Goal: Navigation & Orientation: Find specific page/section

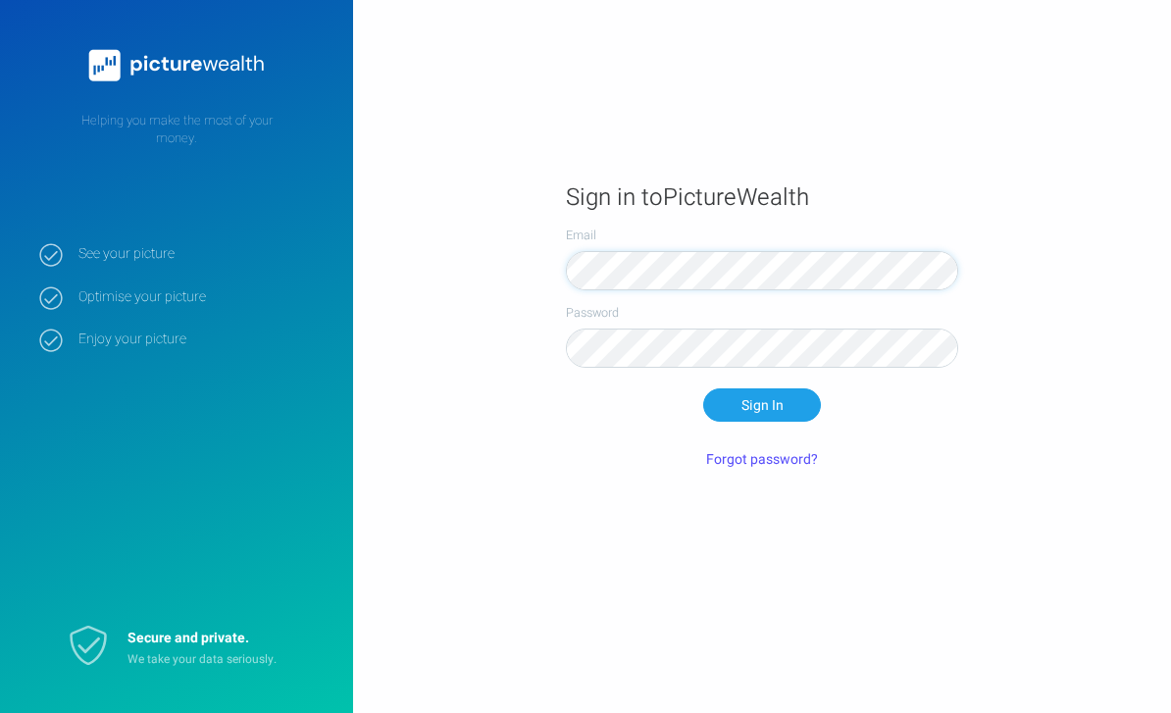
scroll to position [123, 0]
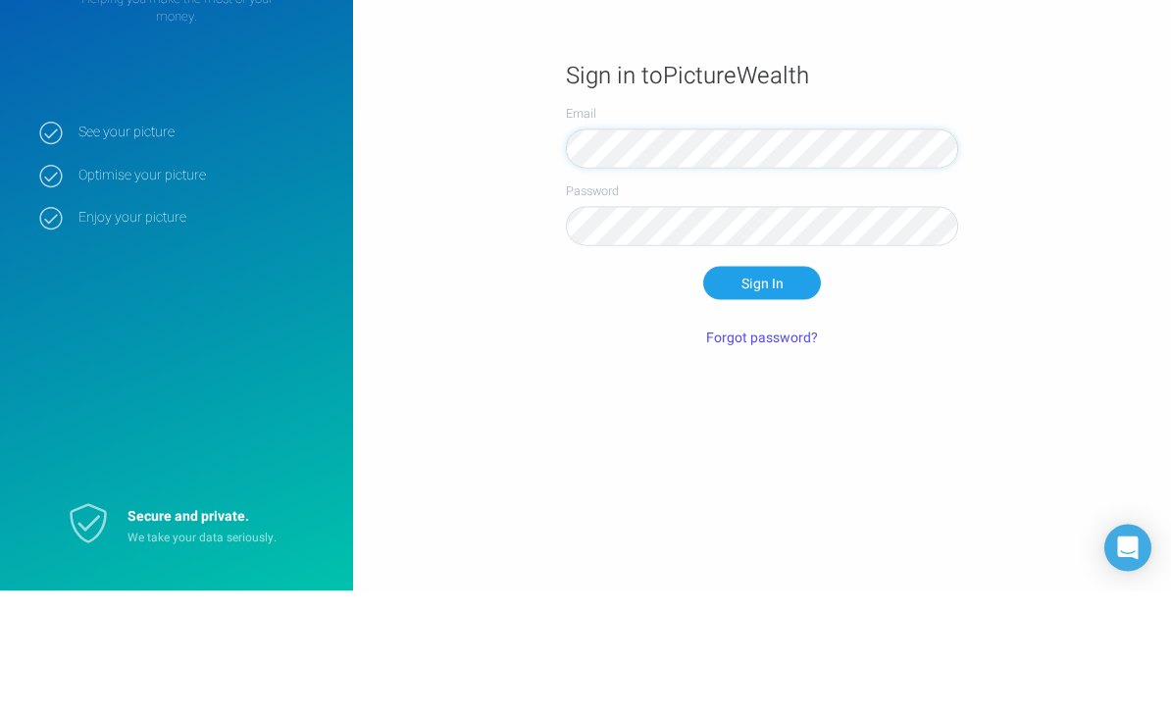
click at [762, 388] on button "Sign In" at bounding box center [762, 404] width 118 height 33
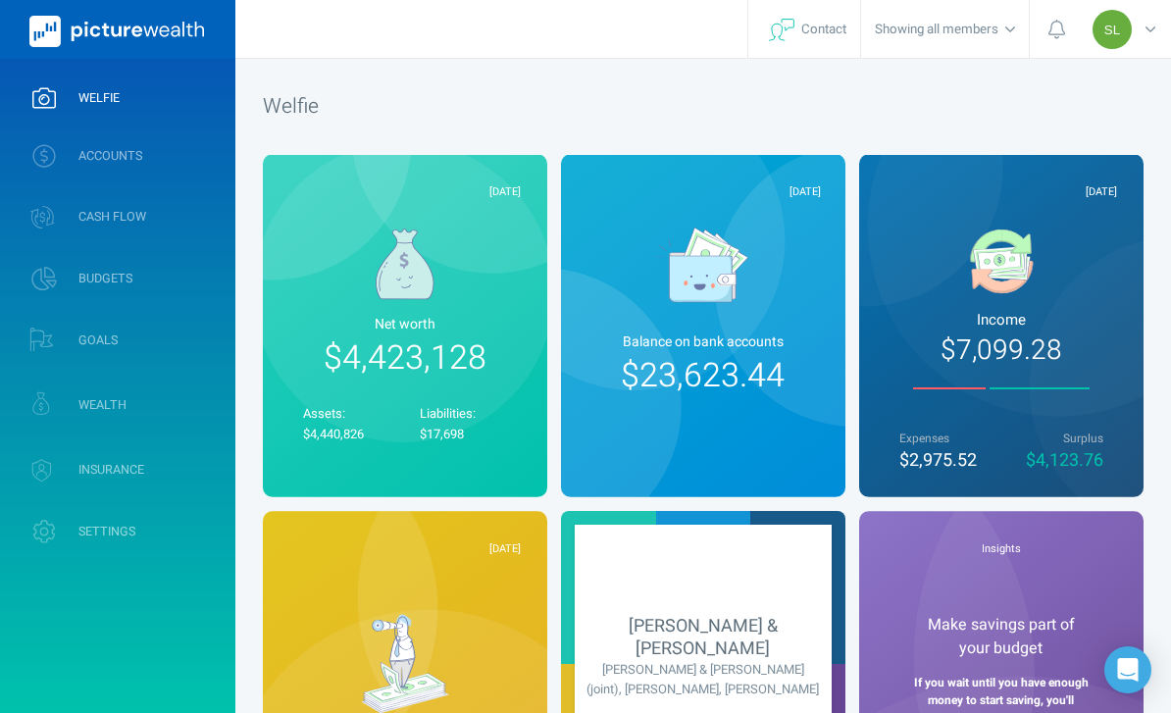
click at [107, 158] on span "ACCOUNTS" at bounding box center [110, 156] width 64 height 16
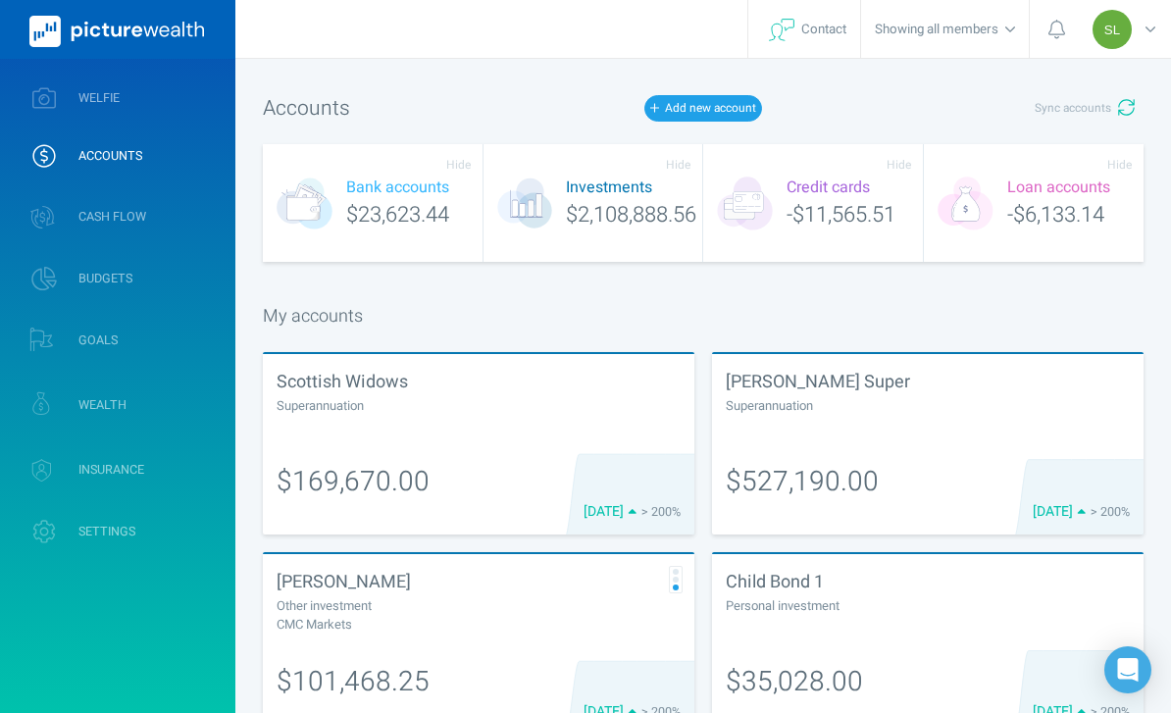
click at [1130, 116] on icon "button" at bounding box center [1127, 108] width 18 height 18
click at [86, 97] on span "WELFIE" at bounding box center [98, 98] width 41 height 16
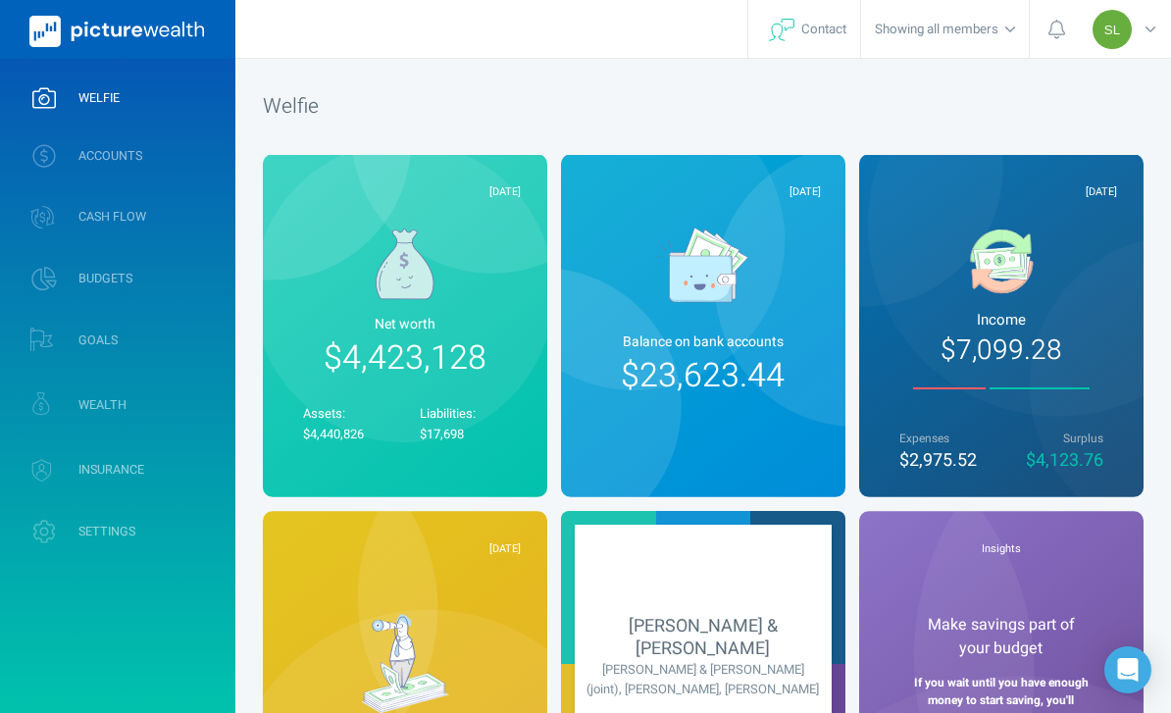
click at [84, 409] on span "WEALTH" at bounding box center [102, 405] width 48 height 16
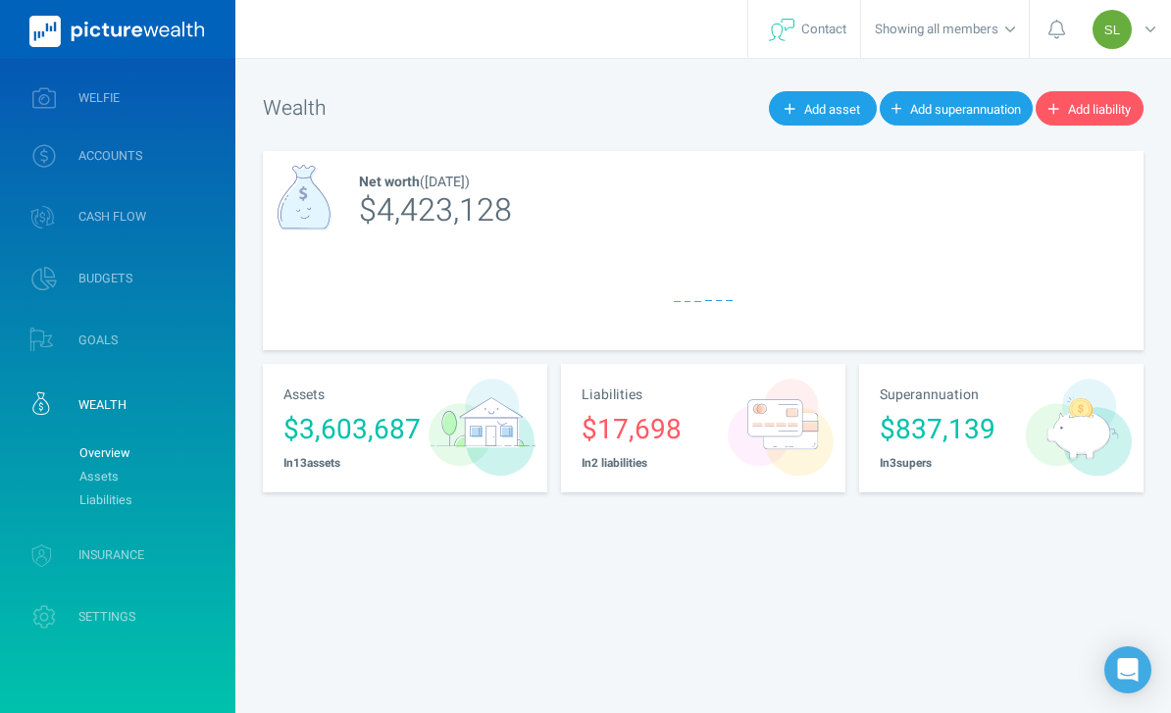
click at [70, 469] on link "Assets" at bounding box center [149, 477] width 159 height 24
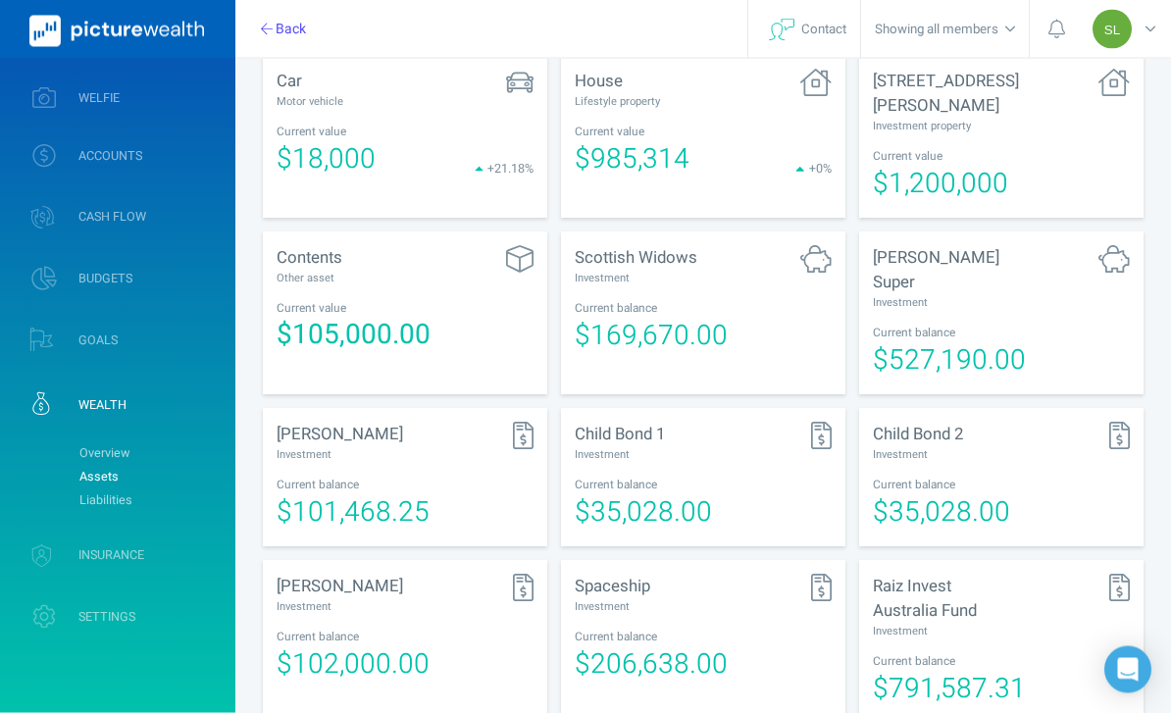
scroll to position [421, 0]
click at [685, 599] on div "Spaceship Investment Current balance $206,638.00" at bounding box center [703, 641] width 284 height 163
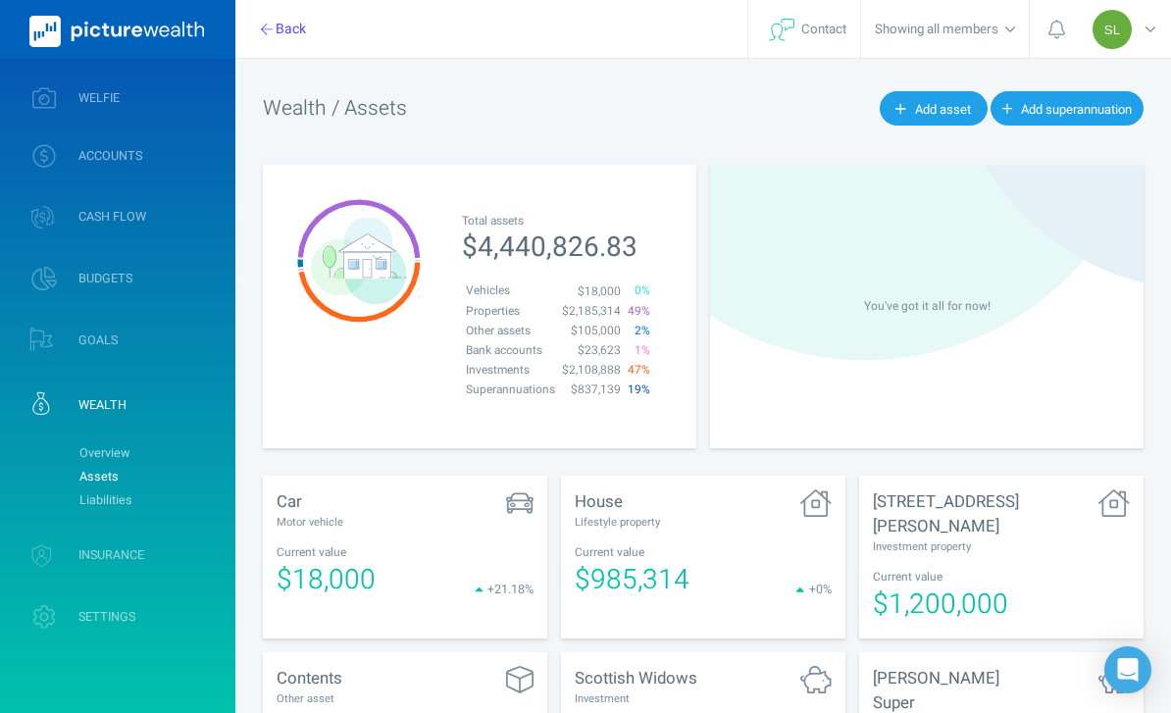
select select "L3M"
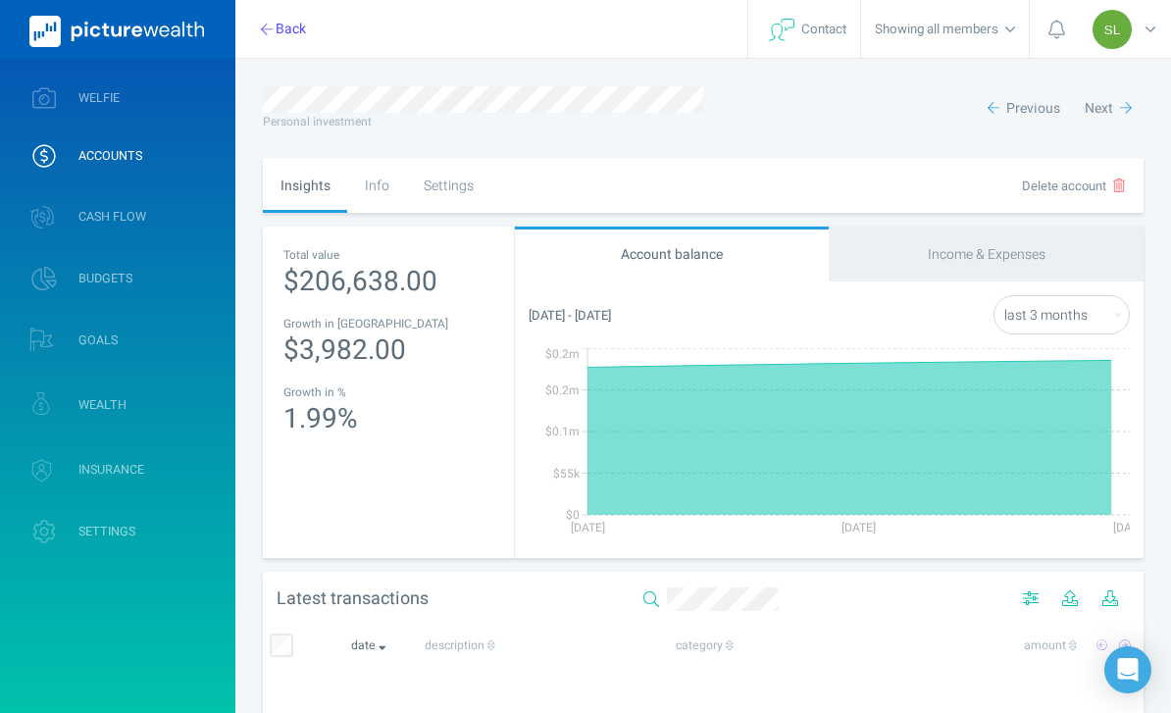
click at [468, 183] on div "Settings" at bounding box center [448, 185] width 84 height 55
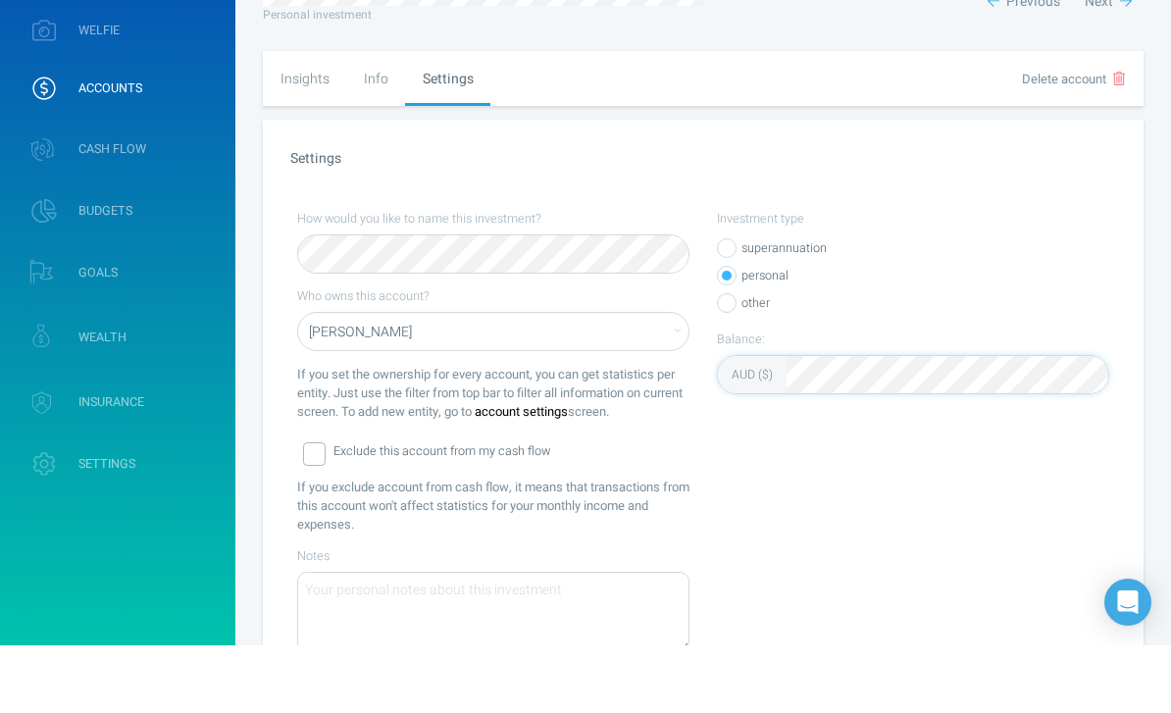
scroll to position [177, 0]
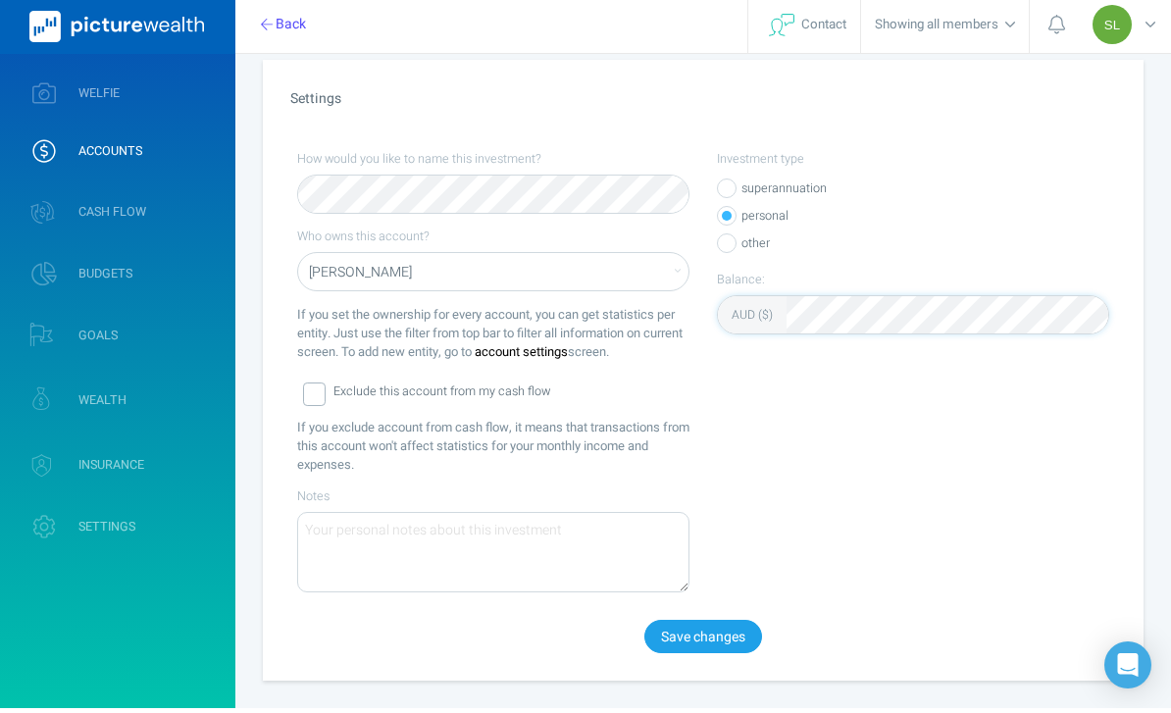
click at [717, 638] on button "Save changes" at bounding box center [703, 641] width 118 height 33
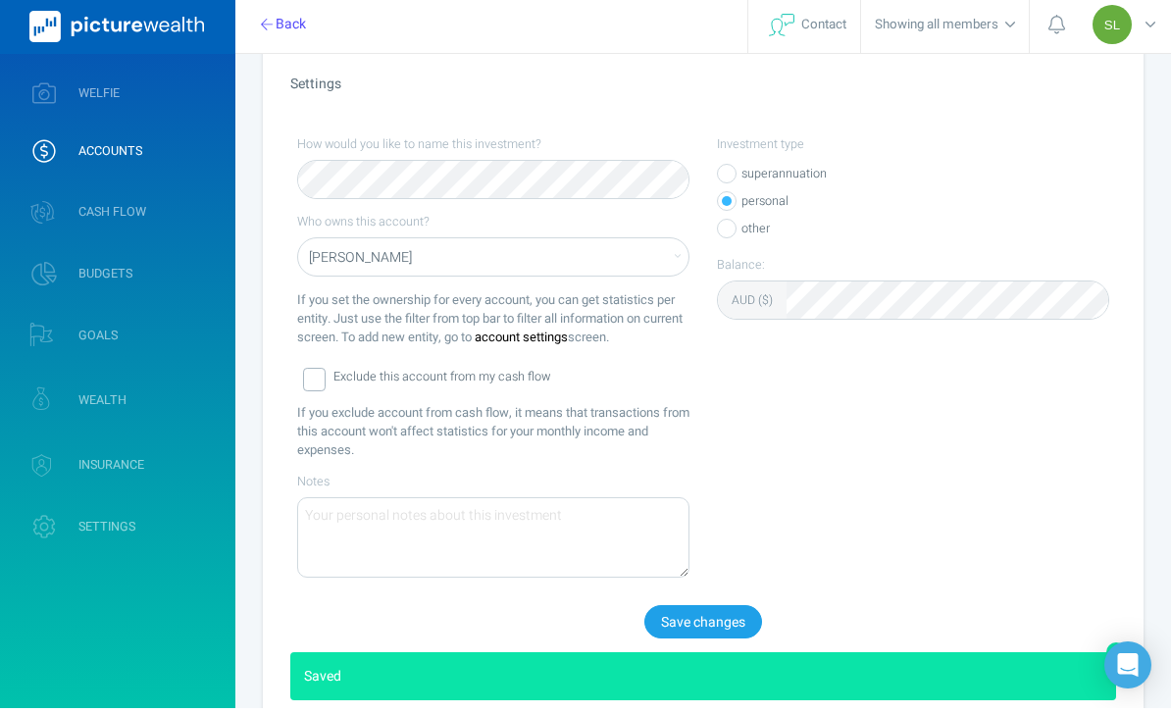
scroll to position [181, 0]
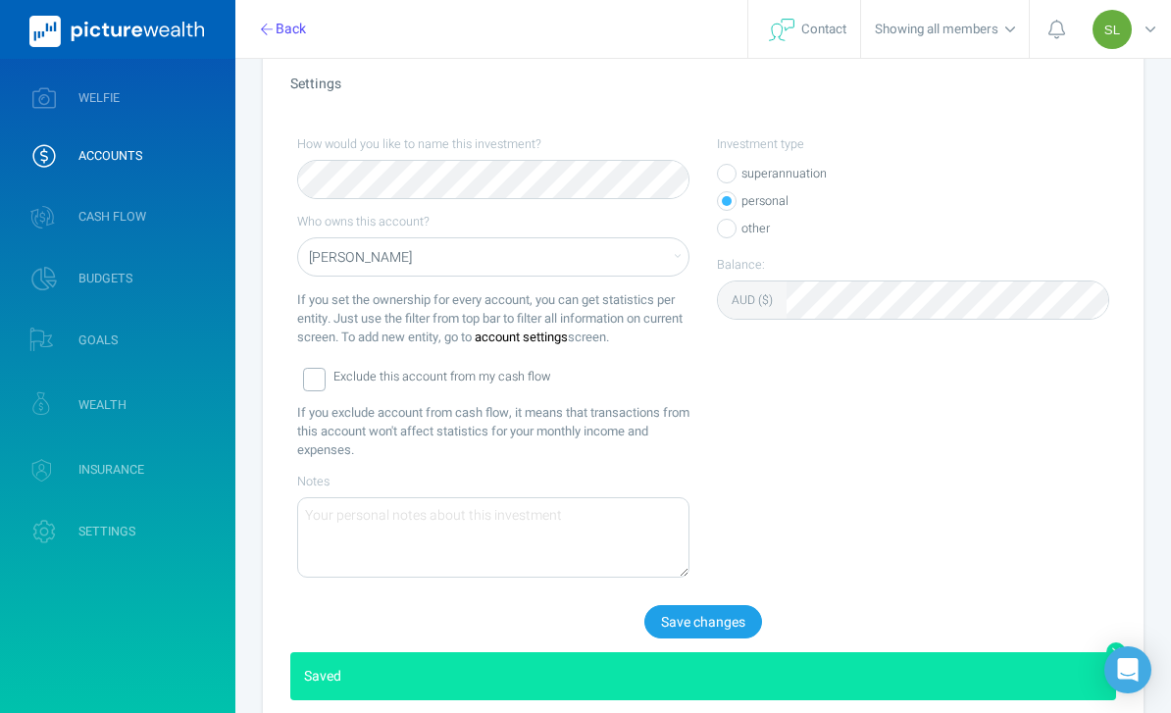
click at [204, 95] on link "WELFIE" at bounding box center [117, 98] width 235 height 51
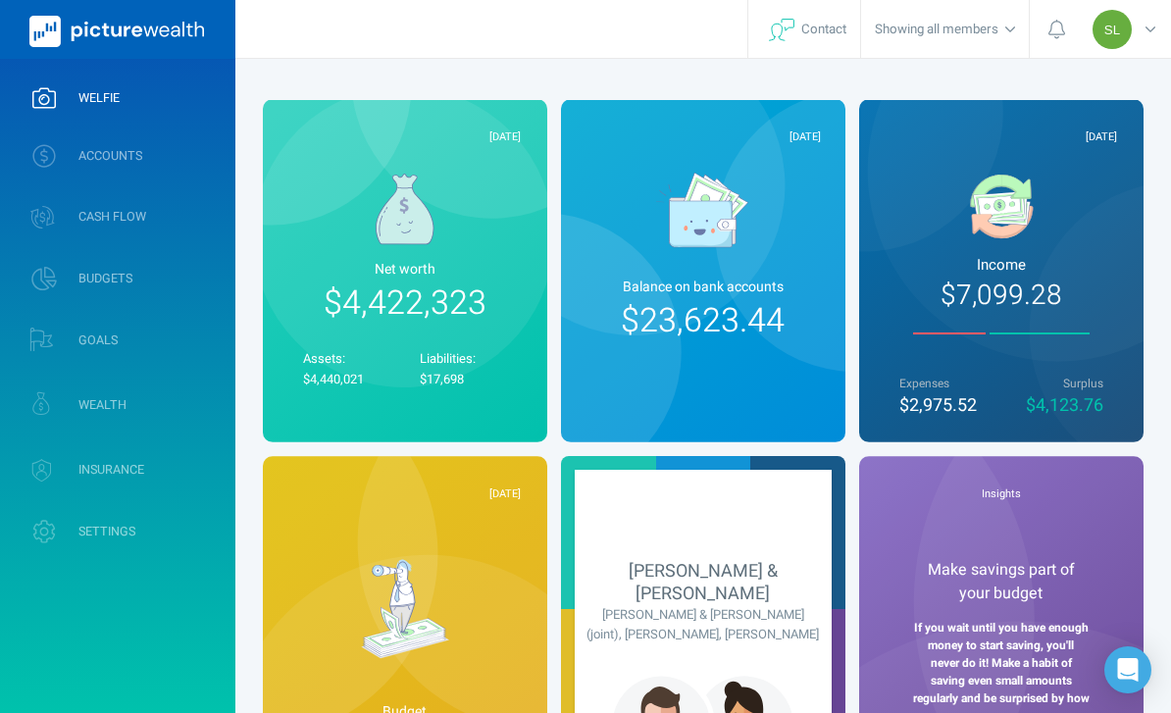
scroll to position [63, 0]
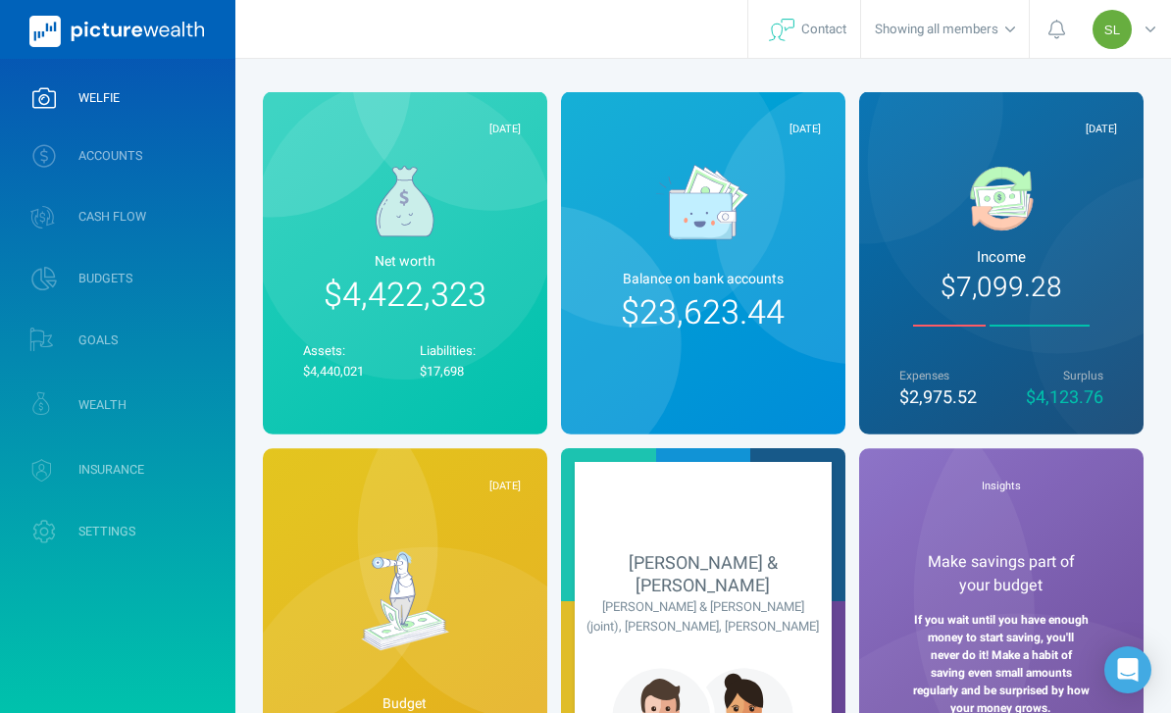
click at [189, 399] on link "WEALTH" at bounding box center [117, 405] width 235 height 58
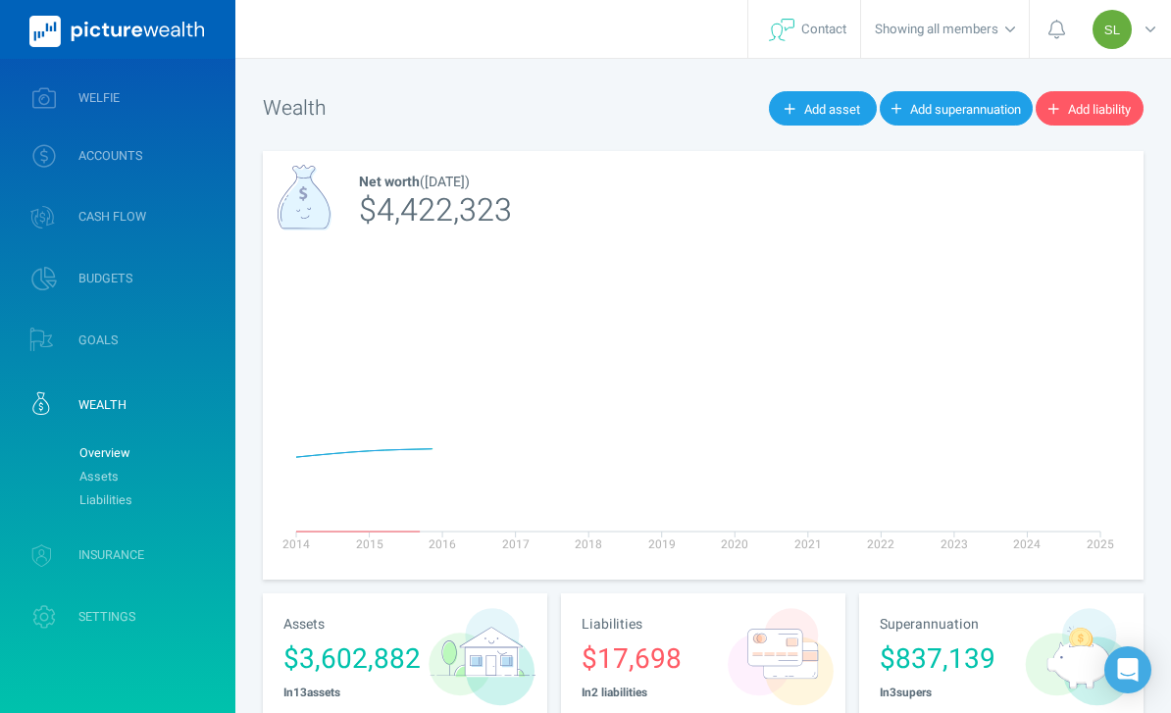
click at [185, 540] on link "INSURANCE" at bounding box center [117, 556] width 235 height 58
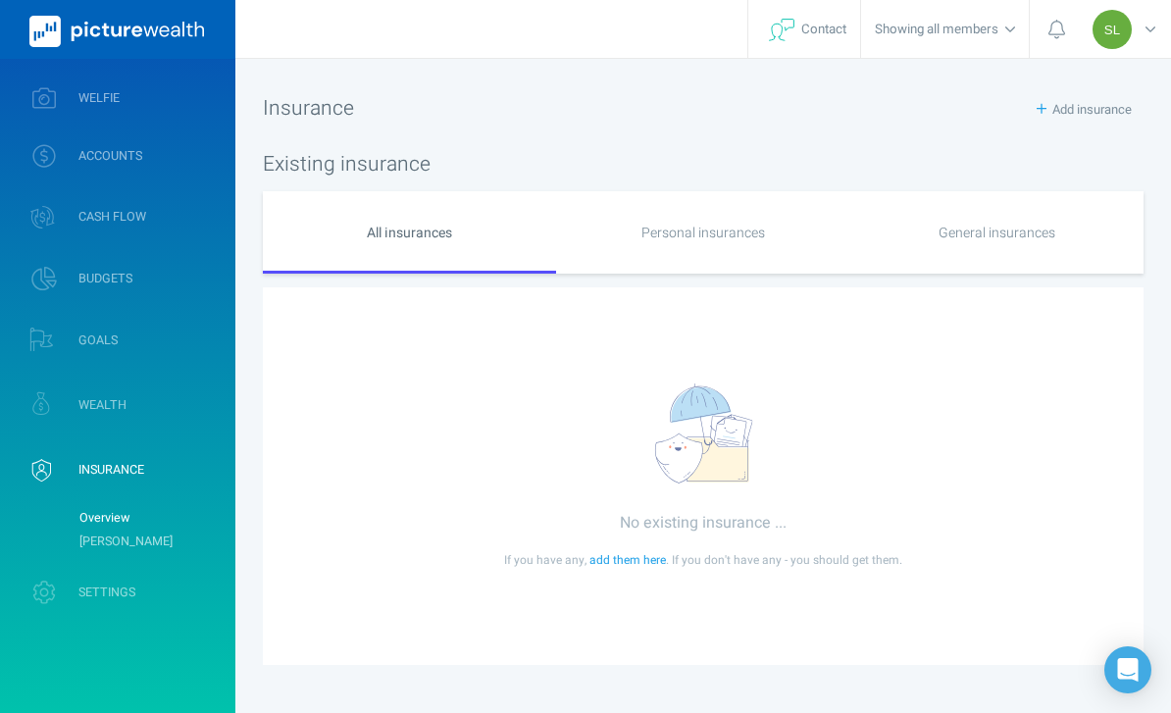
click at [83, 470] on span "INSURANCE" at bounding box center [111, 470] width 66 height 16
click at [69, 449] on link "INSURANCE" at bounding box center [117, 470] width 235 height 58
click at [61, 429] on link "WEALTH" at bounding box center [117, 405] width 235 height 58
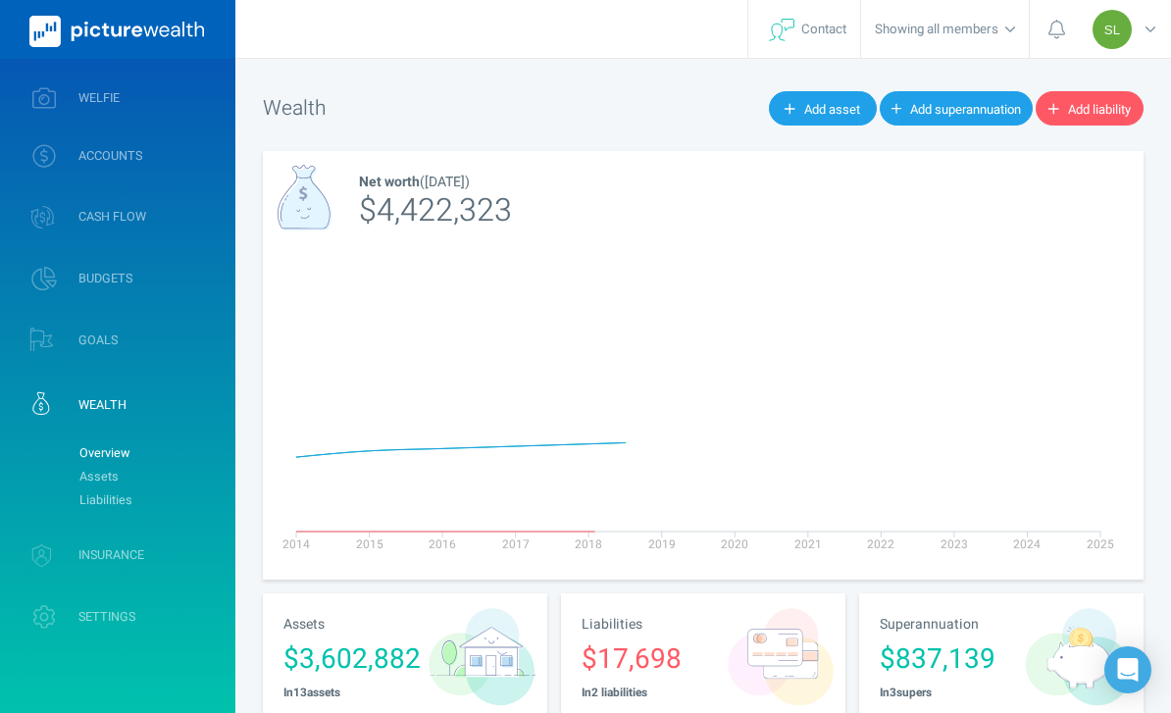
click at [84, 493] on link "Liabilities" at bounding box center [149, 500] width 159 height 24
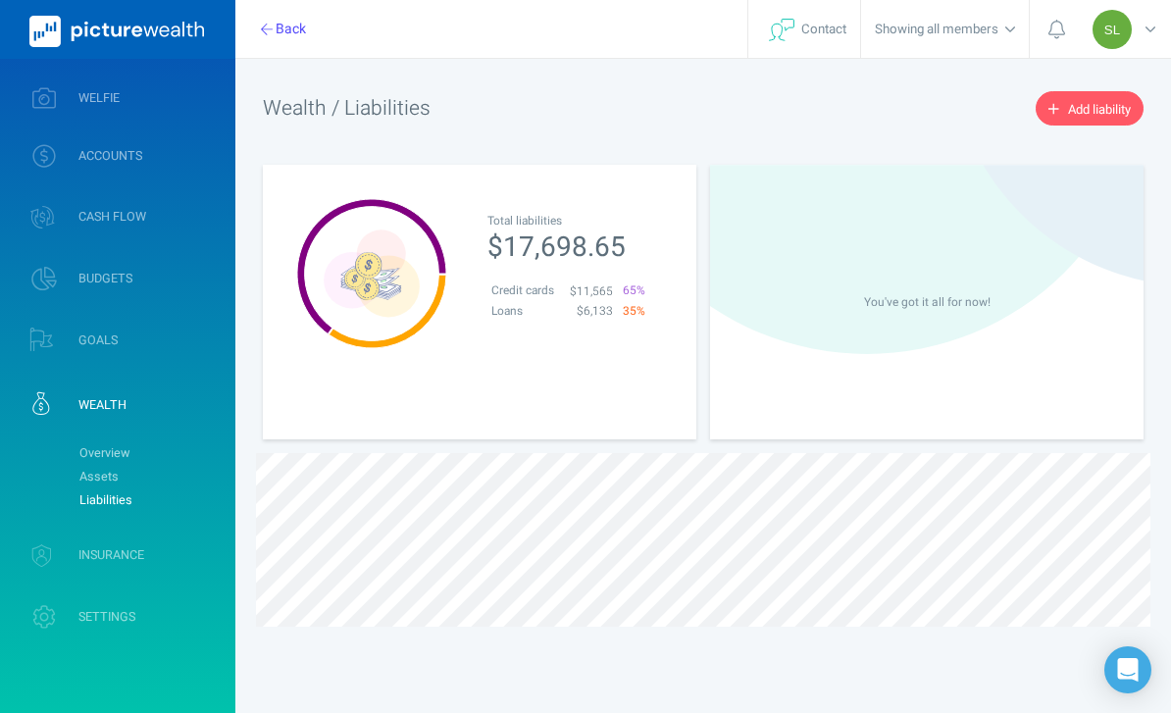
click at [85, 495] on link "Liabilities" at bounding box center [149, 500] width 159 height 24
click at [83, 479] on link "Assets" at bounding box center [149, 477] width 159 height 24
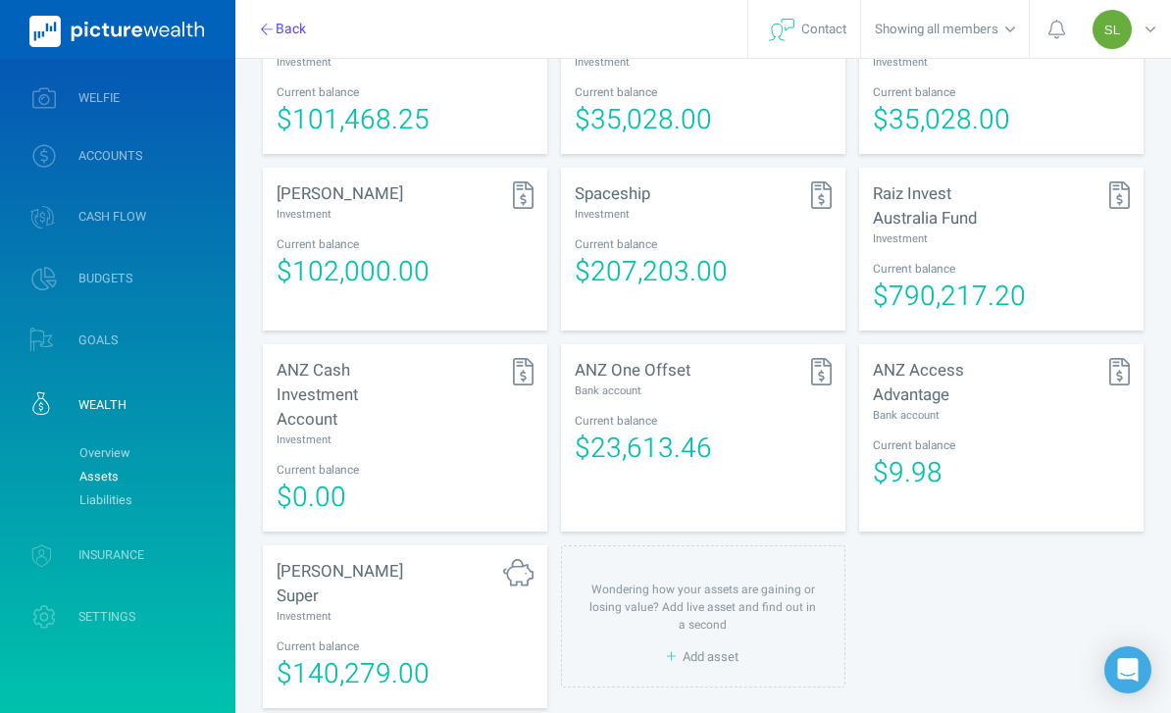
scroll to position [824, 0]
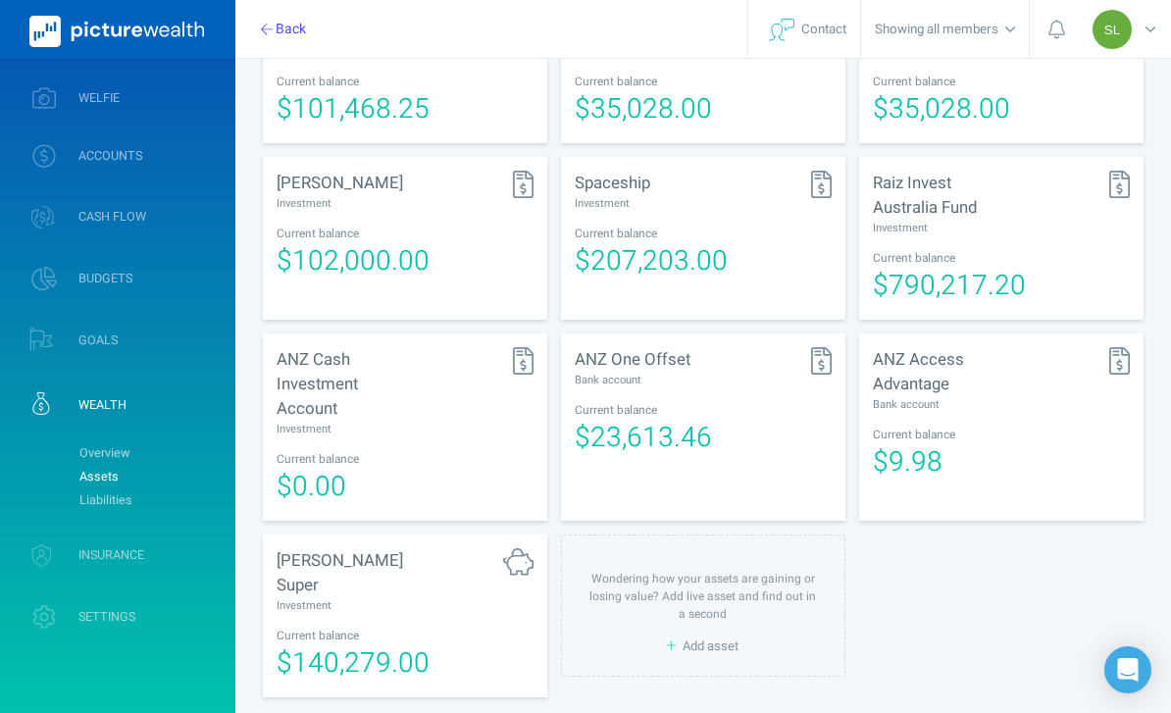
click at [87, 91] on span "WELFIE" at bounding box center [98, 98] width 41 height 16
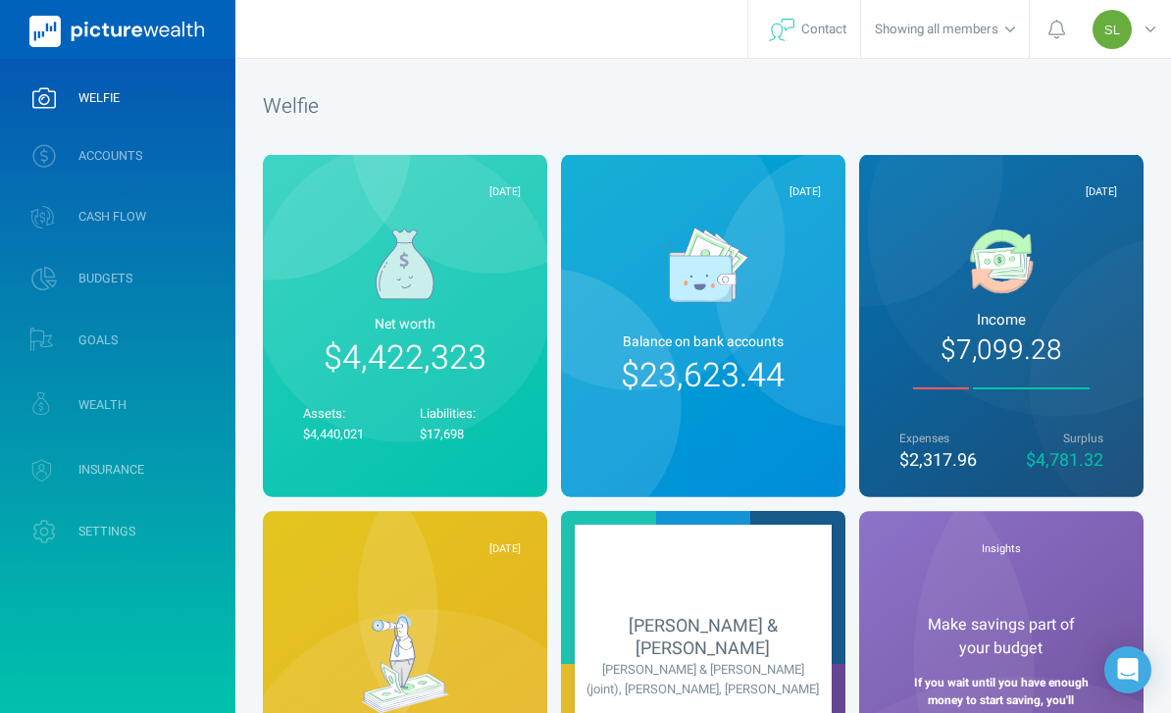
click at [1146, 32] on icon at bounding box center [1151, 30] width 10 height 20
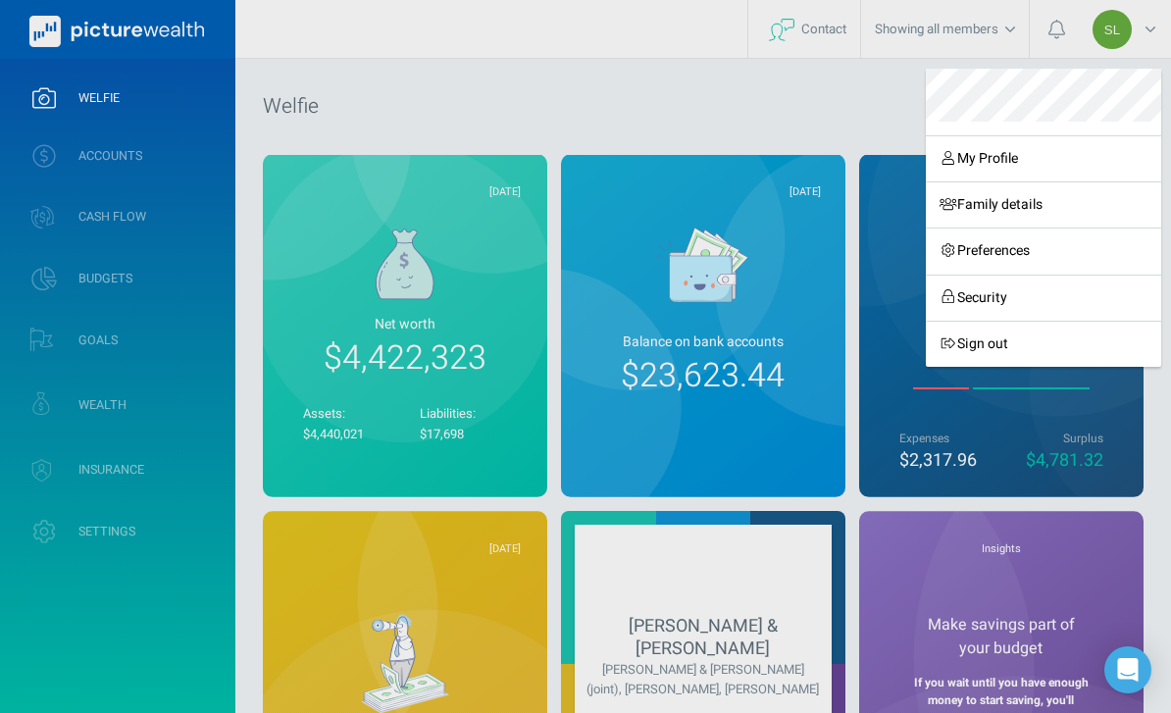
click at [1017, 334] on link "Sign out" at bounding box center [1043, 344] width 235 height 46
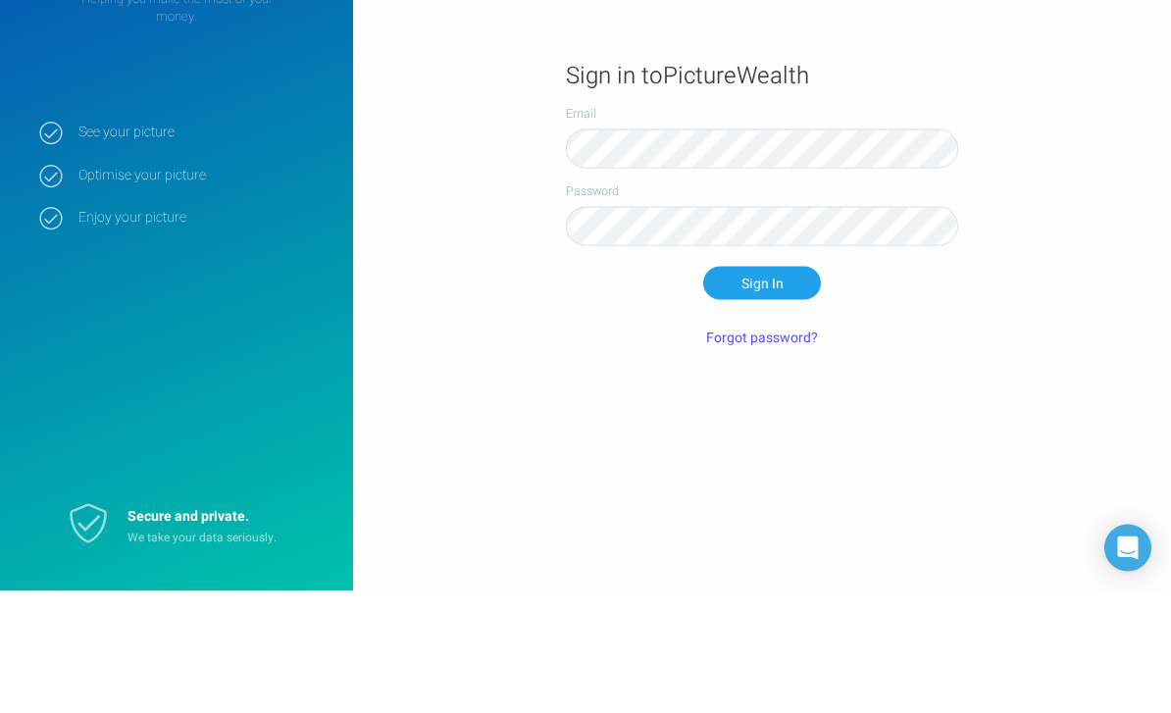
scroll to position [63, 0]
